Goal: Task Accomplishment & Management: Complete application form

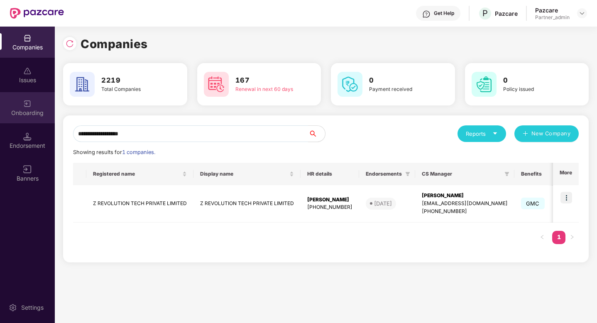
click at [26, 107] on img at bounding box center [27, 104] width 8 height 8
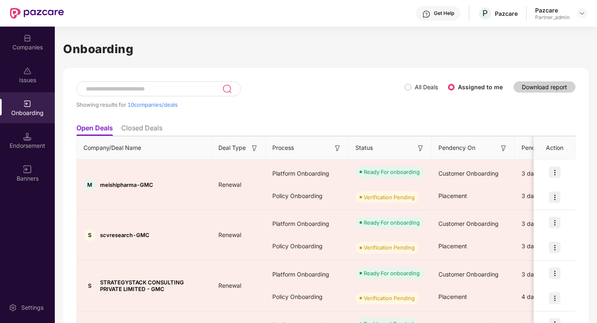
click at [155, 93] on div at bounding box center [158, 88] width 165 height 15
paste input "**********"
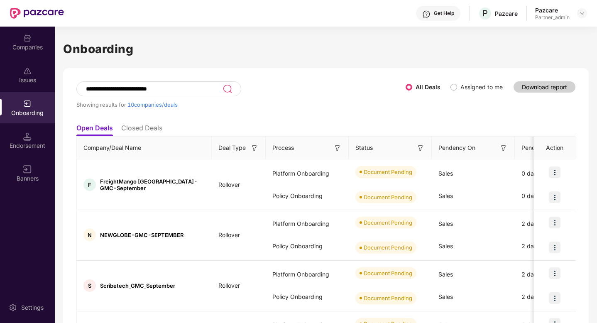
click at [199, 88] on input "**********" at bounding box center [154, 89] width 138 height 7
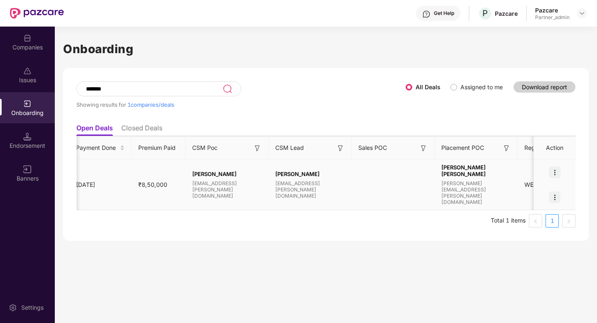
scroll to position [0, 577]
type input "******"
click at [364, 174] on td at bounding box center [395, 185] width 83 height 51
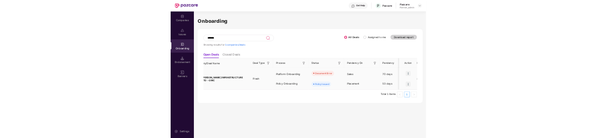
scroll to position [0, 0]
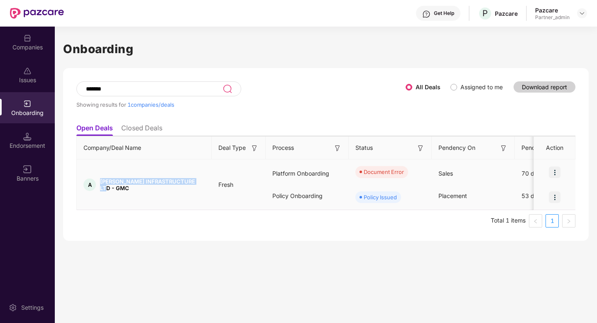
drag, startPoint x: 205, startPoint y: 184, endPoint x: 100, endPoint y: 183, distance: 104.7
click at [100, 184] on div "A [PERSON_NAME] INFRASTRUCTURE LTD - GMC" at bounding box center [144, 184] width 135 height 13
copy span "[PERSON_NAME] INFRASTRUCTURE LTD - GMC"
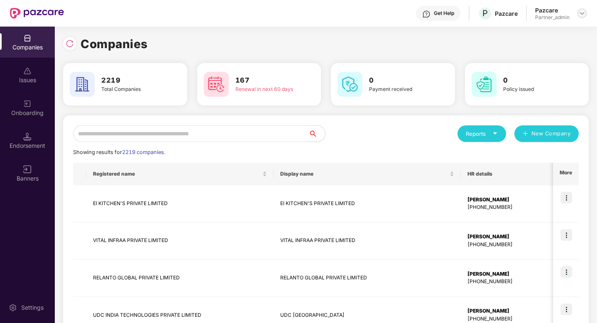
click at [581, 13] on img at bounding box center [582, 13] width 7 height 7
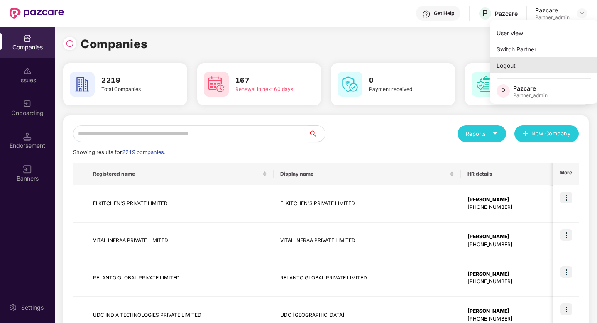
click at [518, 62] on div "Logout" at bounding box center [544, 65] width 108 height 16
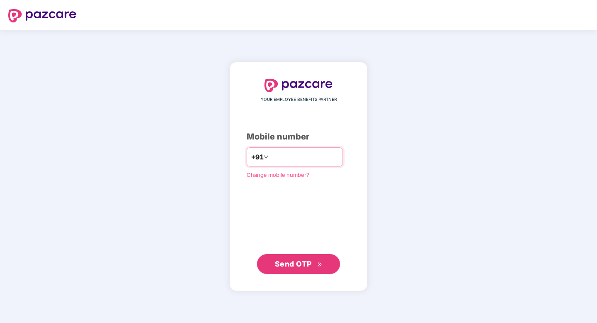
type input "**********"
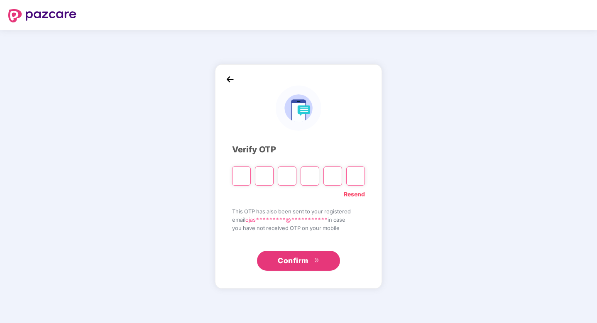
type input "*"
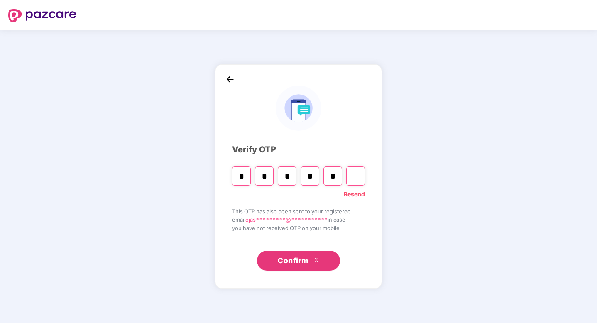
type input "*"
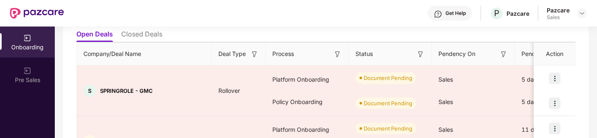
scroll to position [97, 0]
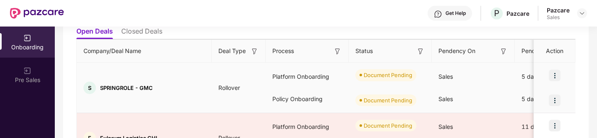
click at [554, 74] on img at bounding box center [555, 76] width 12 height 12
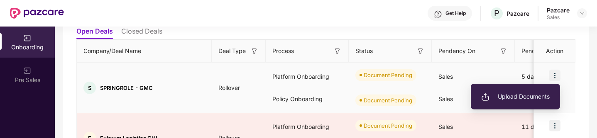
click at [529, 98] on span "Upload Documents" at bounding box center [515, 96] width 69 height 9
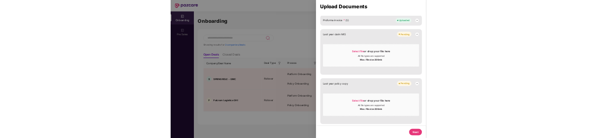
scroll to position [368, 0]
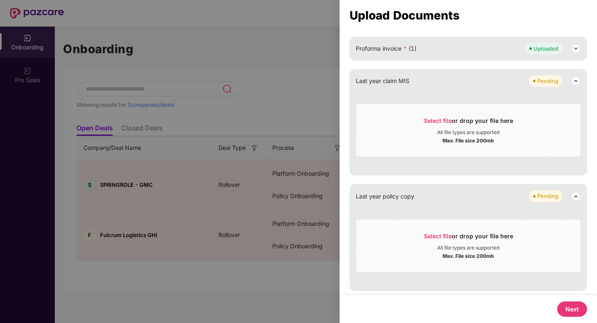
click at [285, 149] on div at bounding box center [298, 161] width 597 height 323
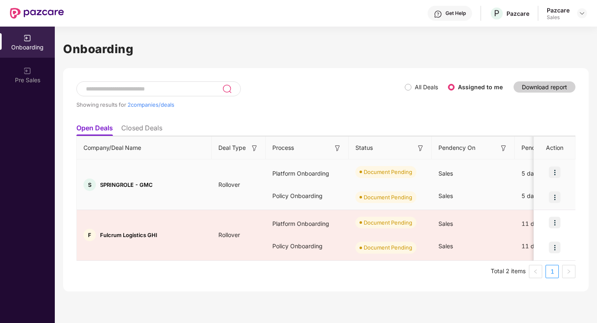
click at [557, 174] on img at bounding box center [555, 173] width 12 height 12
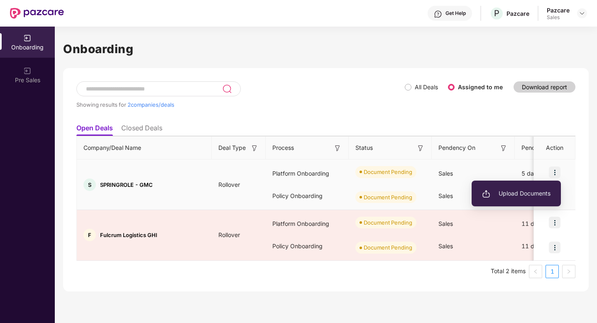
click at [524, 192] on span "Upload Documents" at bounding box center [516, 193] width 69 height 9
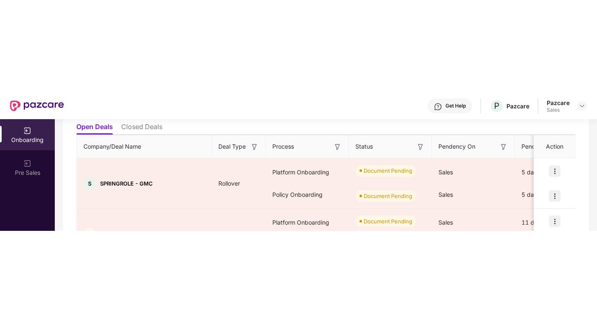
scroll to position [153, 0]
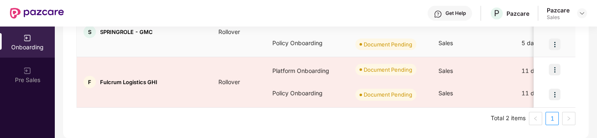
click at [126, 32] on span "SPRINGROLE - GMC" at bounding box center [126, 32] width 53 height 7
click at [556, 46] on img at bounding box center [555, 45] width 12 height 12
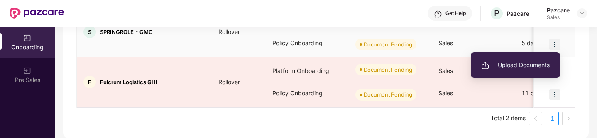
click at [539, 65] on span "Upload Documents" at bounding box center [515, 65] width 69 height 9
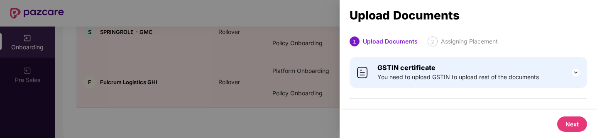
click at [565, 121] on button "Next" at bounding box center [572, 124] width 30 height 15
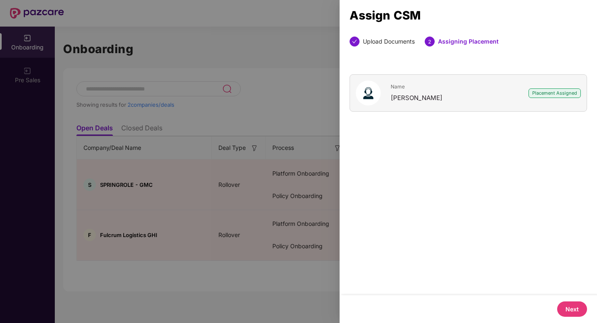
click at [447, 91] on div "Name Kavya Pujari Placement Assigned" at bounding box center [469, 92] width 238 height 37
click at [367, 97] on img at bounding box center [368, 93] width 25 height 25
click at [573, 138] on button "Next" at bounding box center [572, 309] width 30 height 15
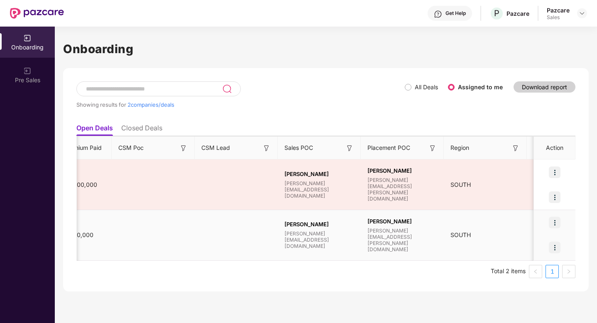
scroll to position [0, 664]
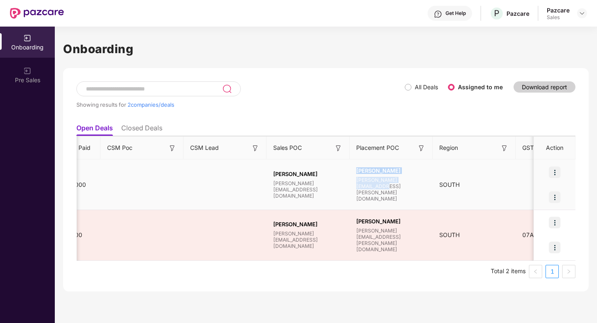
drag, startPoint x: 354, startPoint y: 177, endPoint x: 421, endPoint y: 196, distance: 69.7
click at [422, 138] on td "Kavya Pujari kavya.pujari@pazcare.com" at bounding box center [391, 185] width 83 height 51
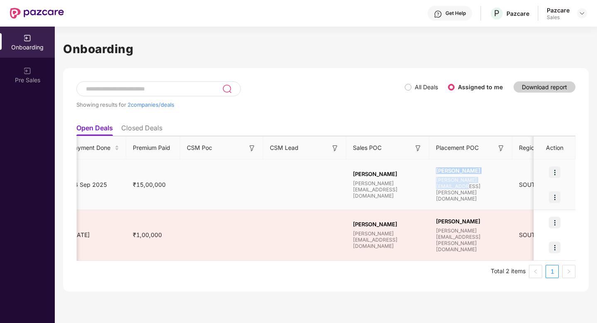
scroll to position [0, 613]
